Goal: Information Seeking & Learning: Learn about a topic

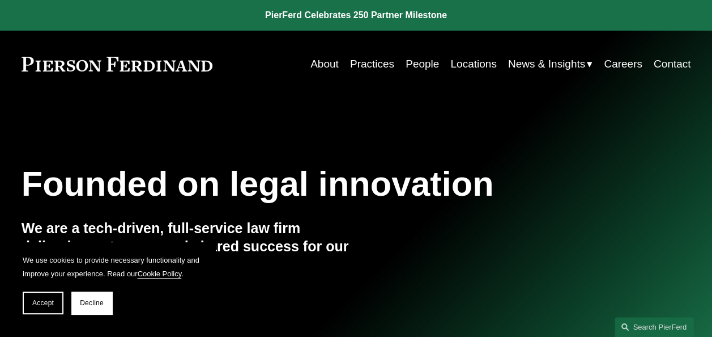
click at [321, 67] on link "About" at bounding box center [325, 64] width 28 height 22
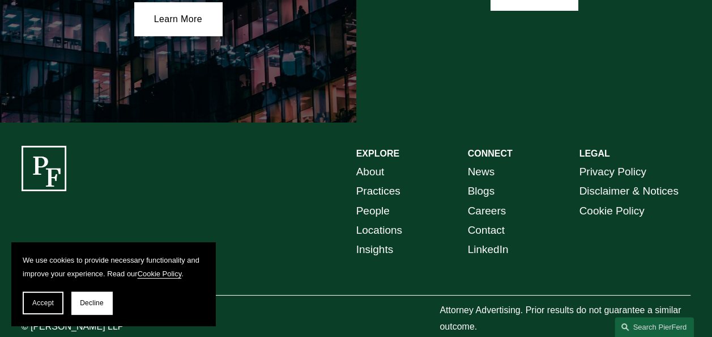
scroll to position [2002, 0]
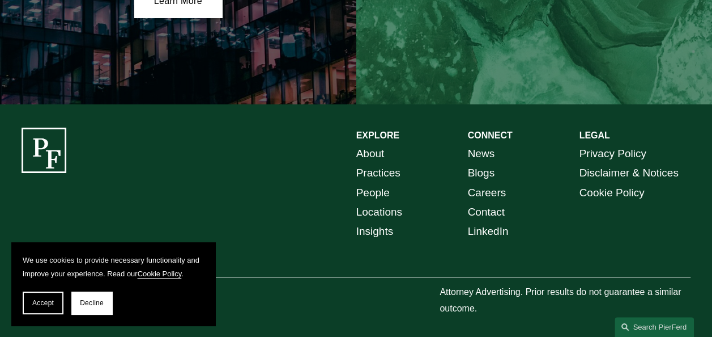
click at [375, 146] on link "About" at bounding box center [371, 153] width 28 height 19
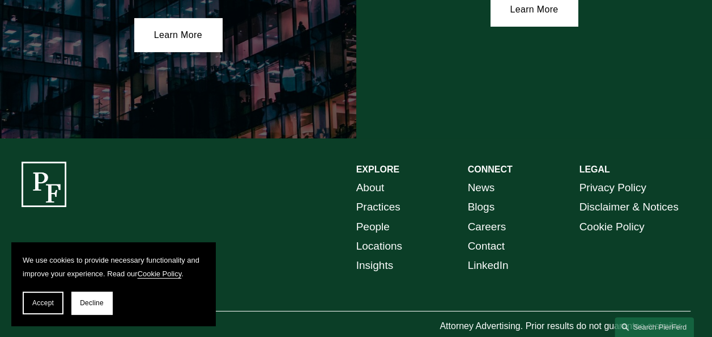
scroll to position [2002, 0]
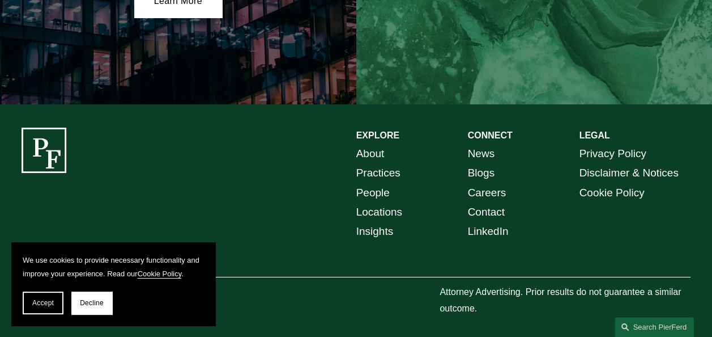
click at [381, 189] on link "People" at bounding box center [373, 192] width 33 height 19
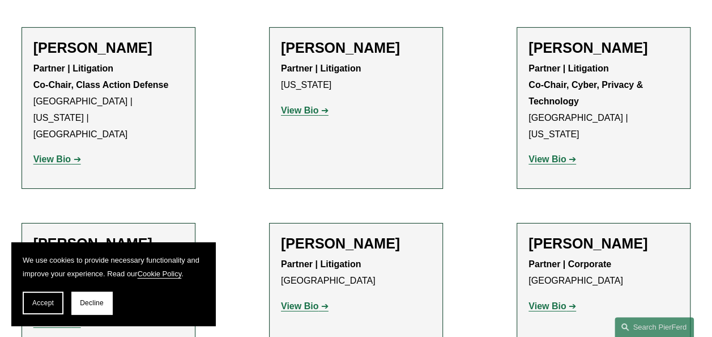
scroll to position [10460, 0]
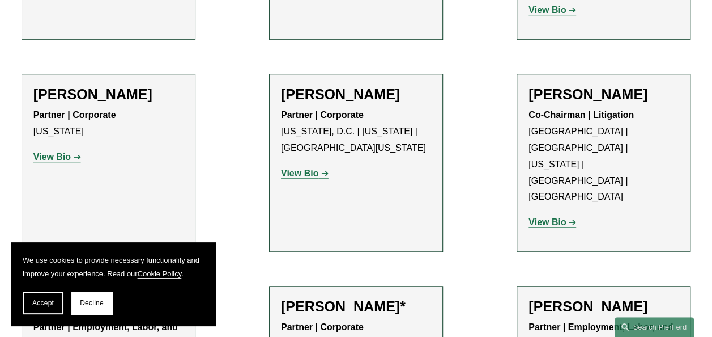
scroll to position [4630, 0]
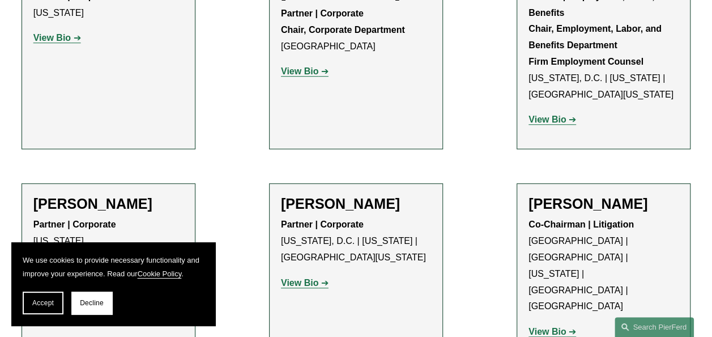
click at [536, 326] on strong "View Bio" at bounding box center [547, 331] width 37 height 10
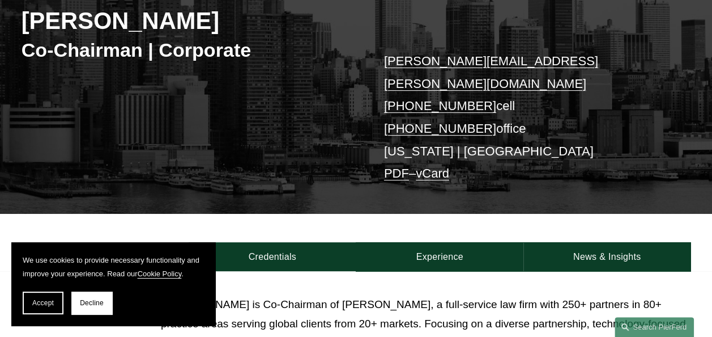
scroll to position [340, 0]
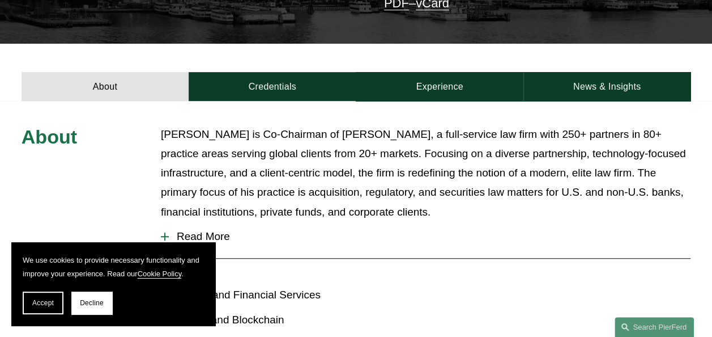
click at [160, 216] on div "About Michael Pierson is Co-Chairman of Pierson Ferdinand, a full-service law f…" at bounding box center [356, 326] width 712 height 403
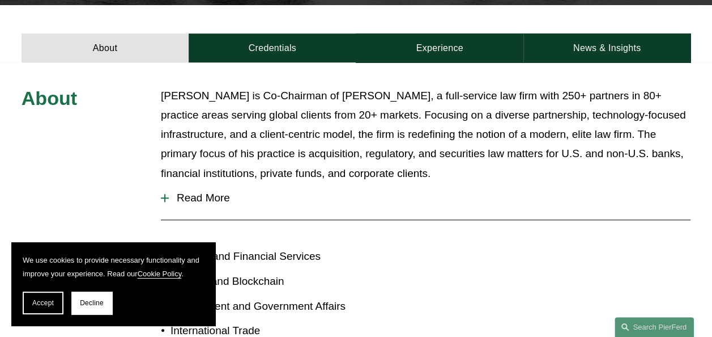
scroll to position [397, 0]
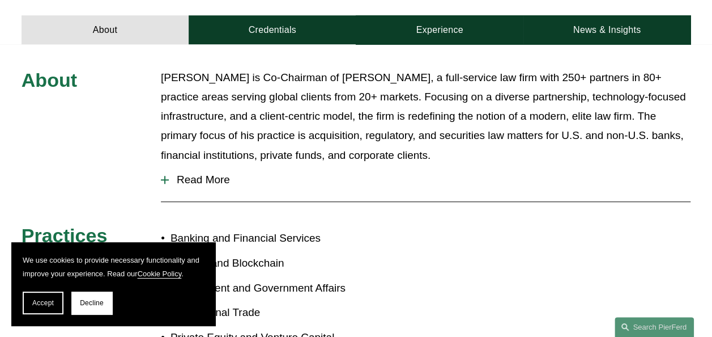
click at [168, 176] on div at bounding box center [165, 180] width 8 height 8
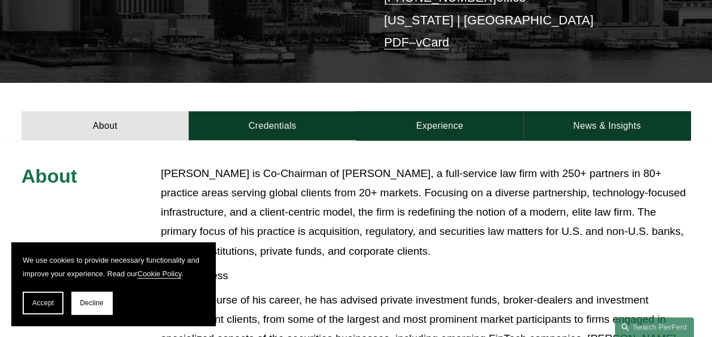
scroll to position [283, 0]
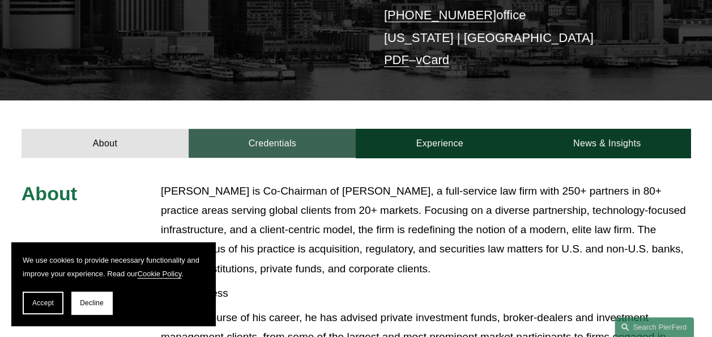
click at [268, 129] on link "Credentials" at bounding box center [272, 143] width 167 height 29
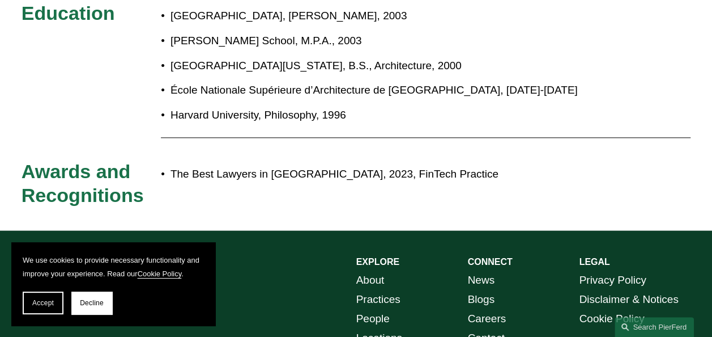
scroll to position [510, 0]
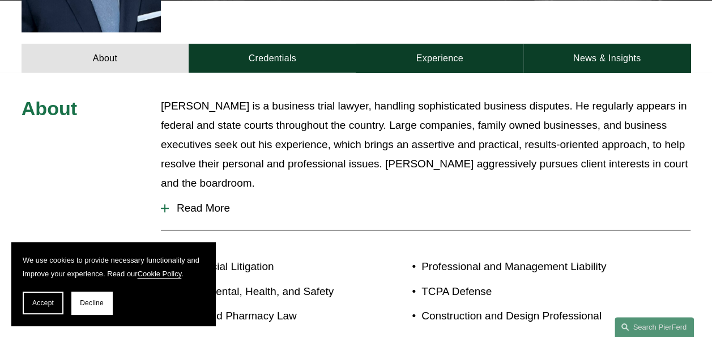
scroll to position [453, 0]
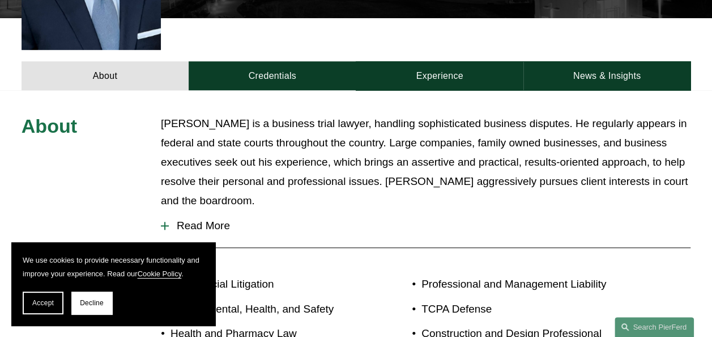
click at [162, 222] on div at bounding box center [165, 226] width 8 height 8
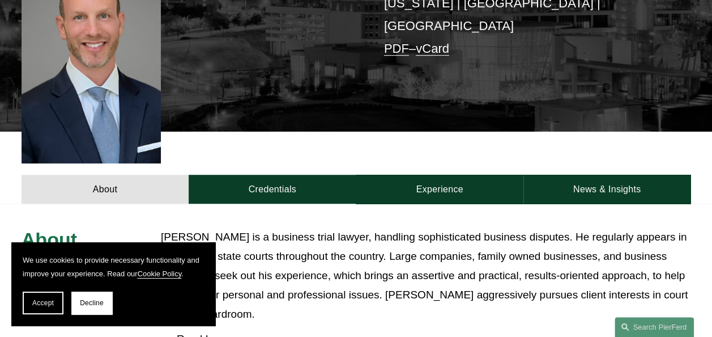
scroll to position [283, 0]
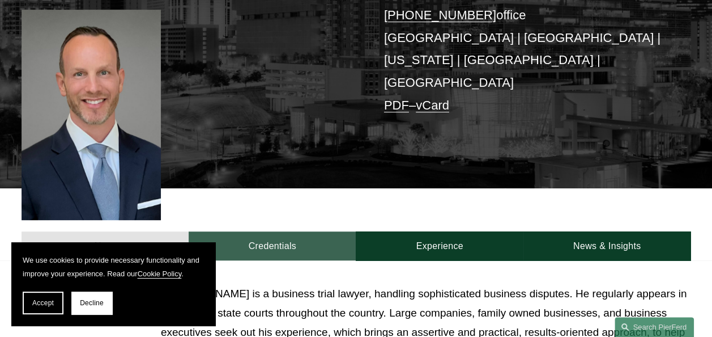
click at [277, 231] on link "Credentials" at bounding box center [272, 245] width 167 height 29
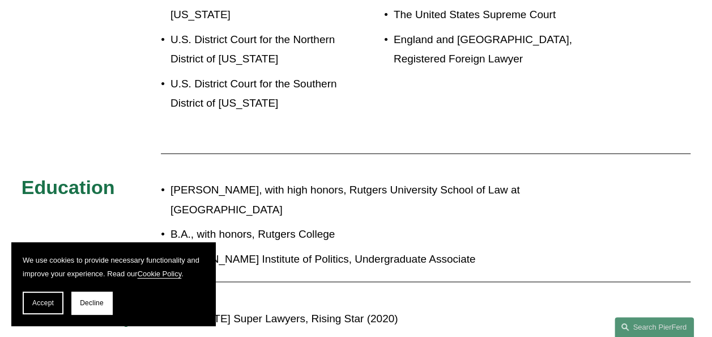
scroll to position [737, 0]
